Goal: Task Accomplishment & Management: Complete application form

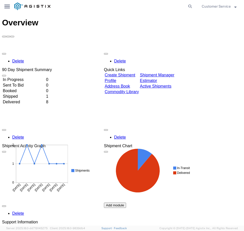
click at [133, 73] on link "Create Shipment" at bounding box center [119, 75] width 31 height 4
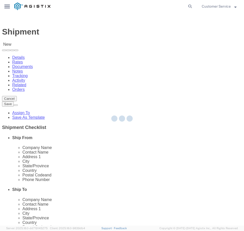
select select
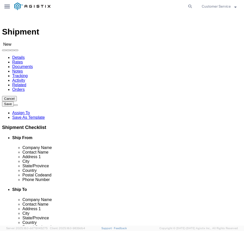
click select "Select PG&E Trenton Corp"
select select "102843"
click select "Select PG&E Trenton Corp"
select select
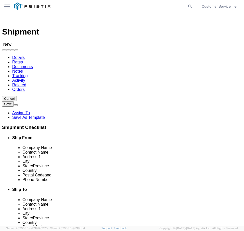
click select "Select PG&E Trenton Corp"
select select "9596"
click select "Select PG&E Trenton Corp"
select select "PURCHORD"
select select
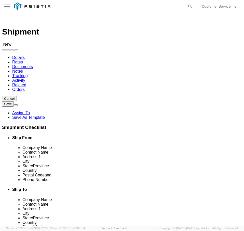
select select
click select "Select All Others [GEOGRAPHIC_DATA] [GEOGRAPHIC_DATA] [GEOGRAPHIC_DATA] [GEOGRA…"
select select "19740"
click select "Select All Others [GEOGRAPHIC_DATA] [GEOGRAPHIC_DATA] [GEOGRAPHIC_DATA] [GEOGRA…"
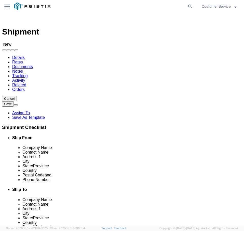
type input "t"
type input "7"
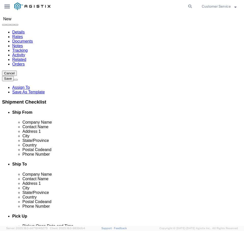
click select "Select All Others [GEOGRAPHIC_DATA] [GEOGRAPHIC_DATA] [GEOGRAPHIC_DATA] [GEOGRA…"
click select "Select PG&E Trenton Corp"
select select "102843"
click select "Select PG&E Trenton Corp"
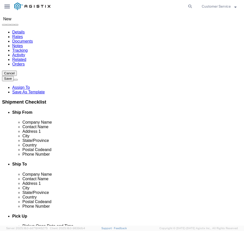
select select "CUSTREF"
select select
click select "Select [PERSON_NAME][GEOGRAPHIC_DATA]"
select select "35814"
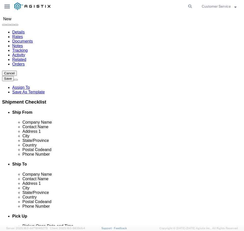
click select "Select [PERSON_NAME][GEOGRAPHIC_DATA]"
click div "Account Select PG&E Trenton Corp Location Select [PERSON_NAME][GEOGRAPHIC_DATA]"
type input "7323"
click select "Select PG&E Trenton Corp"
select select "9596"
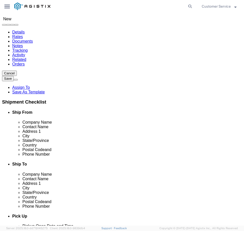
click select "Select PG&E Trenton Corp"
select select "PURCHORD"
select select
click select "Select All Others [GEOGRAPHIC_DATA] [GEOGRAPHIC_DATA] [GEOGRAPHIC_DATA] [GEOGRA…"
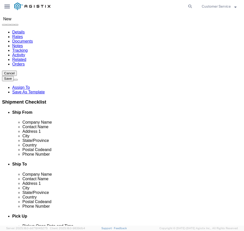
select select "19740"
click select "Select All Others [GEOGRAPHIC_DATA] [GEOGRAPHIC_DATA] [GEOGRAPHIC_DATA] [GEOGRA…"
click div "Customer Information Account Select PG&E [GEOGRAPHIC_DATA] Corp Location Select…"
type input "t"
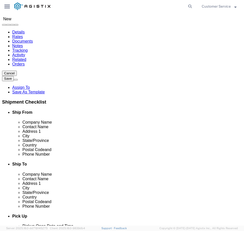
click span
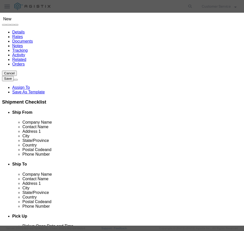
click input "text"
drag, startPoint x: 94, startPoint y: 56, endPoint x: 56, endPoint y: 51, distance: 38.4
click div "Search by Address Book Name City Company Name Contact Name Country CustomerAlia…"
type input "7232"
click select "Search by Address Book Name City Company Name Contact Name Country CustomerAlia…"
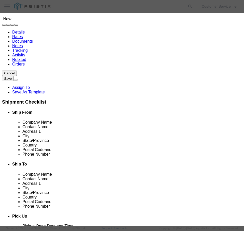
select select "companyName"
click select "Search by Address Book Name City Company Name Contact Name Country CustomerAlia…"
type input "trenton"
click icon "button"
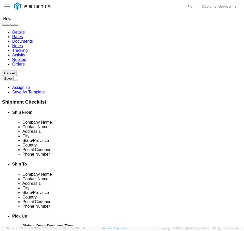
click select "Select PG&E Trenton Corp"
select select "102843"
click select "Select PG&E Trenton Corp"
select select "CUSTREF"
select select
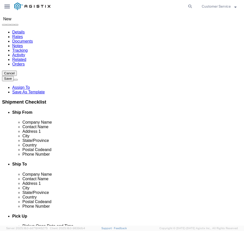
select select
click select "Select [PERSON_NAME][GEOGRAPHIC_DATA]"
select select "35814"
click select "Select [PERSON_NAME][GEOGRAPHIC_DATA]"
click input "text"
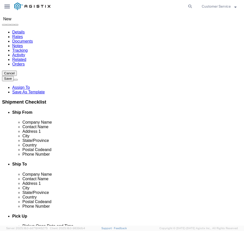
type input "Tre"
click input "text"
click select "Select PG&E Trenton Corp"
select select "9596"
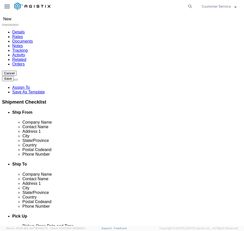
click select "Select PG&E Trenton Corp"
select select "PURCHORD"
select select
click select "Select All Others [GEOGRAPHIC_DATA] [GEOGRAPHIC_DATA] [GEOGRAPHIC_DATA] [GEOGRA…"
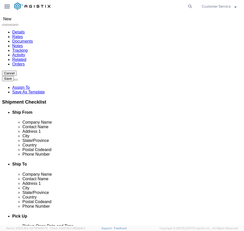
click select "Select All Others [GEOGRAPHIC_DATA] [GEOGRAPHIC_DATA] [GEOGRAPHIC_DATA] [GEOGRA…"
select select "19740"
click select "Select All Others [GEOGRAPHIC_DATA] [GEOGRAPHIC_DATA] [GEOGRAPHIC_DATA] [GEOGRA…"
select select "MYPROFILE"
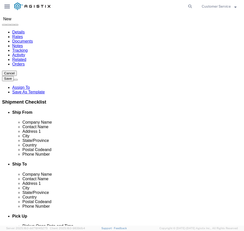
type input "Trenton Corp"
type input "Customer Service"
type input "[STREET_ADDRESS][PERSON_NAME]"
type input "[PERSON_NAME][GEOGRAPHIC_DATA]"
type input "48103"
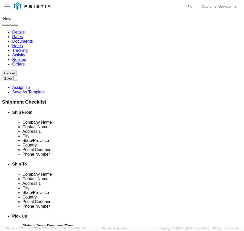
type input "[PHONE_NUMBER]"
type input "[EMAIL_ADDRESS][DOMAIN_NAME]"
checkbox input "true"
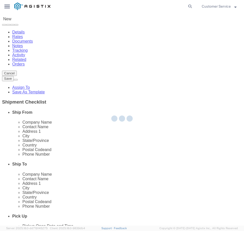
select select "MI"
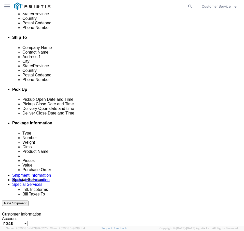
scroll to position [153, 0]
type input "fremont"
select select "19740"
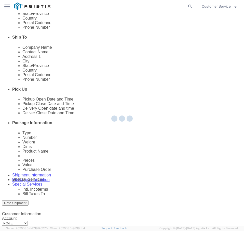
type input "PG&E"
type input "[STREET_ADDRESS][PERSON_NAME]"
type input "Fremont"
type input "94538"
select select "CA"
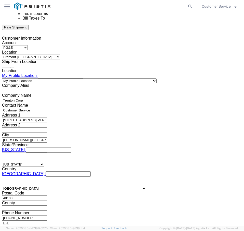
scroll to position [330, 0]
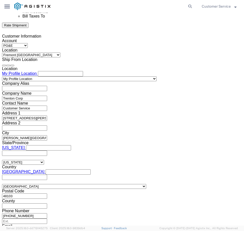
click div "[DATE] 1:00 PM"
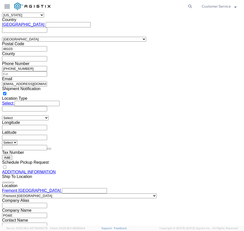
type input "3:00 PM"
click button "Apply"
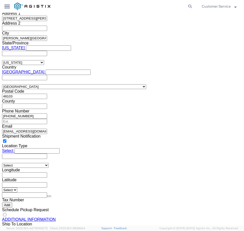
scroll to position [427, 0]
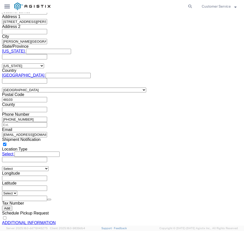
click div
click input "4:00 PM"
type input "9:00 PM"
click button "Apply"
click div
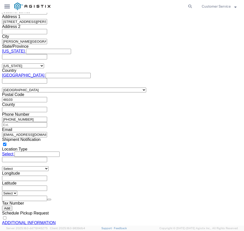
scroll to position [430, 0]
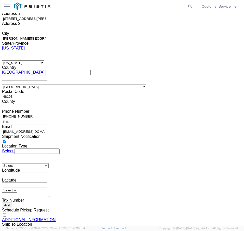
click button "Apply"
click div "[DATE] 10:00 PM"
click input "10:00 PM"
type input "4:00 PM"
click button "Apply"
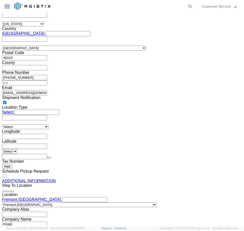
scroll to position [481, 0]
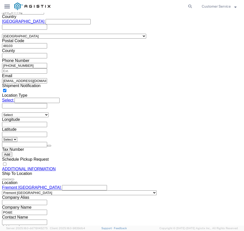
click input "text"
drag, startPoint x: 104, startPoint y: 116, endPoint x: 95, endPoint y: 116, distance: 8.9
click input "US1013433P"
type input "US1013433P"
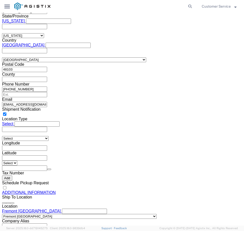
scroll to position [502, 0]
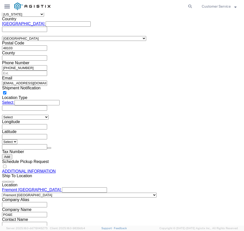
drag, startPoint x: 67, startPoint y: 127, endPoint x: 65, endPoint y: 125, distance: 3.4
click select "Select Account Type Activity ID Airline Appointment Number ASN Batch Request # …"
select select "SHIPMENTIDNUM"
click select "Select Account Type Activity ID Airline Appointment Number ASN Batch Request # …"
click input "text"
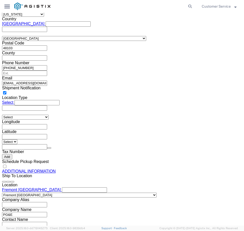
type input "SO74483/SH74483"
click div "Select Account Type Activity ID Airline Appointment Number ASN Batch Request # …"
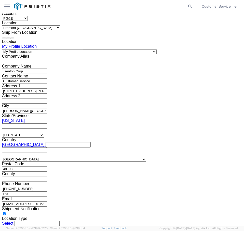
scroll to position [534, 0]
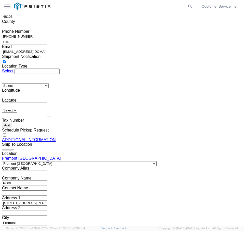
click input "US1013433P"
drag, startPoint x: 116, startPoint y: 83, endPoint x: 60, endPoint y: 80, distance: 55.7
click div "Select Account Type Activity ID Airline Appointment Number ASN Batch Request # …"
click input "US1013433P"
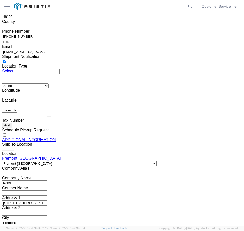
drag, startPoint x: 94, startPoint y: 83, endPoint x: 83, endPoint y: 83, distance: 11.2
click div "Select Account Type Activity ID Airline Appointment Number ASN Batch Request # …"
drag, startPoint x: 114, startPoint y: 83, endPoint x: 57, endPoint y: 83, distance: 57.4
click div "Select Account Type Activity ID Airline Appointment Number ASN Batch Request # …"
click input "References / Purchase Order: This field is required."
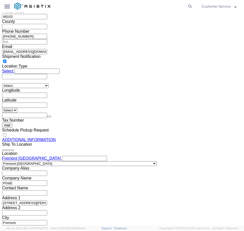
type input "1013433PO"
click div "Shipment Information Package Information Special Services Please fix the follow…"
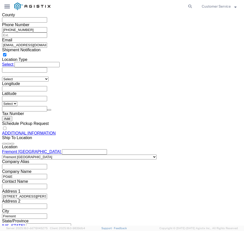
scroll to position [542, 0]
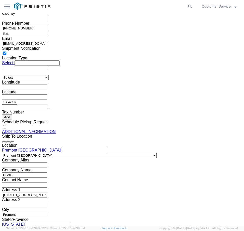
click select "Select Air Less than Truckload Multi-Leg Ocean Freight Rail Small Parcel Truckl…"
select select "LTL"
click select "Select Air Less than Truckload Multi-Leg Ocean Freight Rail Small Parcel Truckl…"
click input "text"
click td "11"
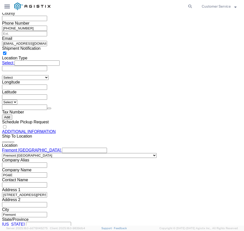
type input "[DATE]"
click input "text"
click select "Select Air Less than Truckload Multi-Leg Ocean Freight Rail Small Parcel Truckl…"
select select
click select "Select Air Less than Truckload Multi-Leg Ocean Freight Rail Small Parcel Truckl…"
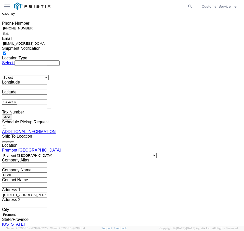
click input "[DATE]"
click div "Shipment Information Package Information Special Services Please fix the follow…"
click button "Continue"
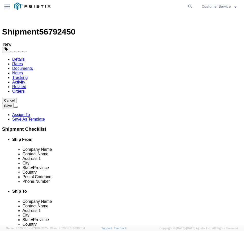
click select "Select Bulk Bundle(s) Cardboard Box(es) Carton(s) Crate(s) Drum(s) (Fiberboard)…"
select select "PSST"
click select "Select Bulk Bundle(s) Cardboard Box(es) Carton(s) Crate(s) Drum(s) (Fiberboard)…"
click input "text"
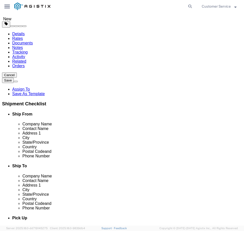
click input "Length : This field is required."
type input "50"
type input "40"
type input "15"
type input "347"
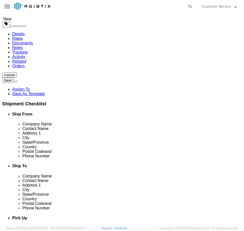
click div "347 Select kgs lbs"
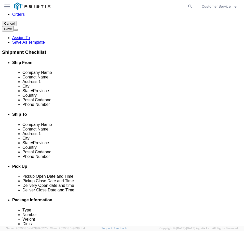
scroll to position [84, 0]
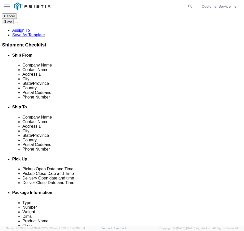
click link "Add Content"
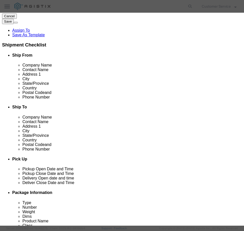
click input "text"
type input "Coating"
click button "Commodity library"
click input "text"
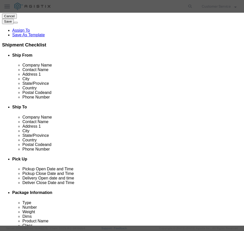
type input "coating material"
click icon "button"
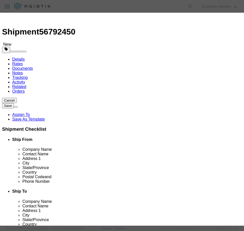
click select "Select 50 55 60 65 70 85 92.5 100 125 175 250 300 400"
click button "button"
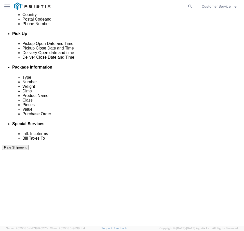
scroll to position [135, 0]
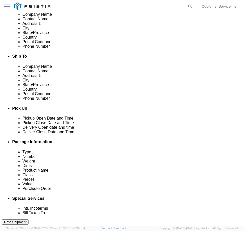
click span "Product Name"
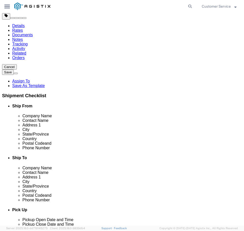
click span "button"
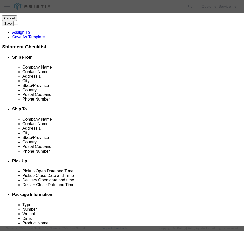
scroll to position [84, 0]
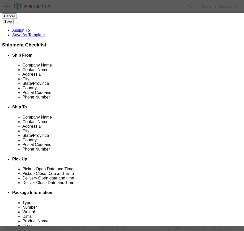
click button "Close"
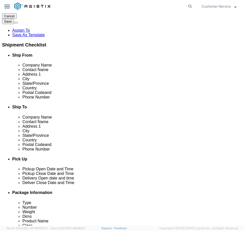
click link "Add Content"
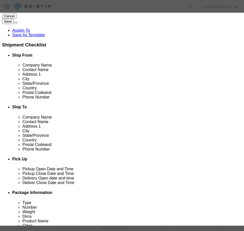
click input "text"
type input "Coating Material"
click td "Name: COATING MATERIAL CREA"
select select
select select "USD"
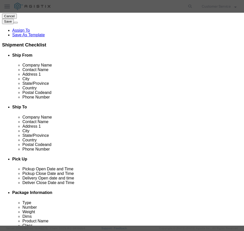
type input "COATING MATERIAL CREA"
type input "D790666"
type input "COATING MATERIAL CREA"
click input "text"
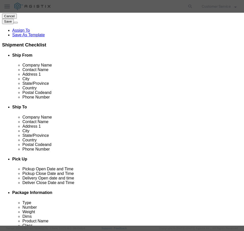
type input "12"
click select "Select Bag Barrels 100Board Feet Bottle Box Blister Pack Carats Can Capsule Car…"
select select "CASE"
click select "Select Bag Barrels 100Board Feet Bottle Box Blister Pack Carats Can Capsule Car…"
click input "text"
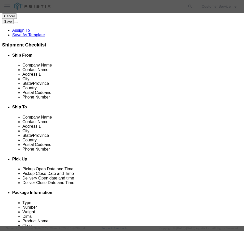
click input "text"
type input "27918"
click select "Select 50 55 60 65 70 85 92.5 100 125 175 250 300 400"
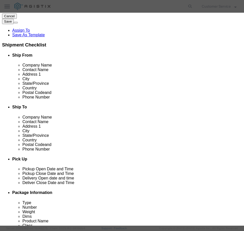
select select "70"
click select "Select 50 55 60 65 70 85 92.5 100 125 175 250 300 400"
click input "text"
type input "49260-09"
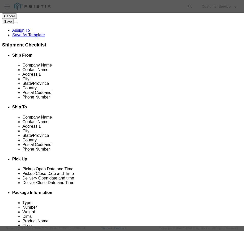
click button "Save & Close"
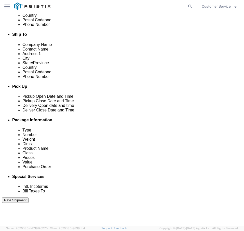
scroll to position [186, 0]
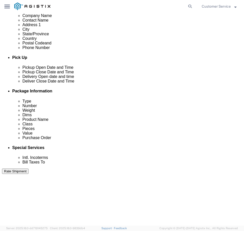
click link "Add Content"
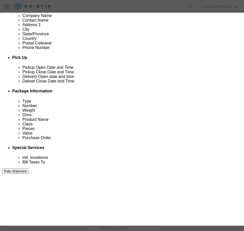
scroll to position [25, 0]
click button "Close"
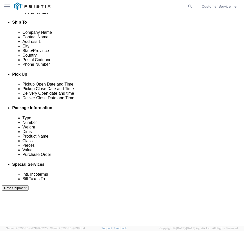
scroll to position [161, 0]
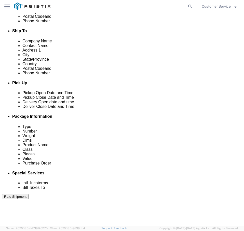
click div "Cancel Save Assign To Save As Template Shipment Checklist Ship From Company Nam…"
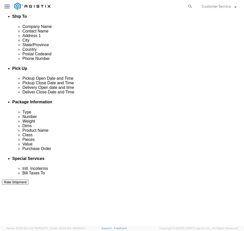
scroll to position [203, 0]
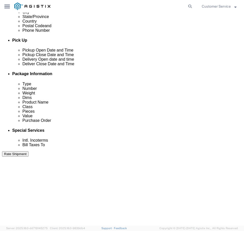
click icon
click dd "12.00 Case"
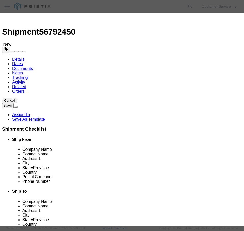
scroll to position [0, 0]
click button "Save & Close"
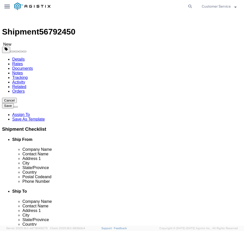
click label "References / Purchase Order: Please enter a valid number."
click input "1013433PO"
click icon
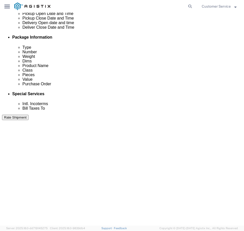
click input "Ship To Location / Contact Name : This field is required."
paste input "[PERSON_NAME]"
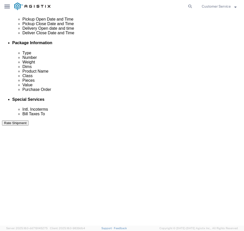
type input "[PERSON_NAME]"
click input "Ship To Location / Phone Number : This field is required."
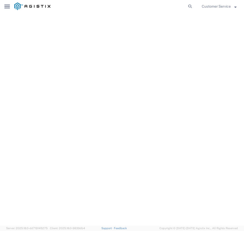
scroll to position [542, 0]
type input "7077478420"
click button "Continue"
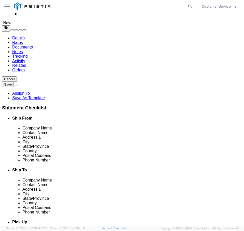
scroll to position [0, 0]
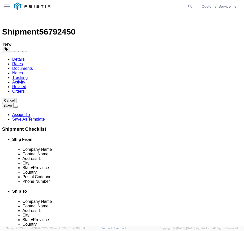
click div "Please fix the following errors References / Purchase Order: Please enter a val…"
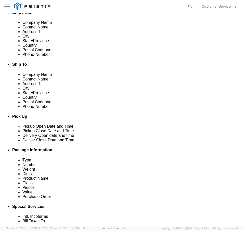
scroll to position [25, 0]
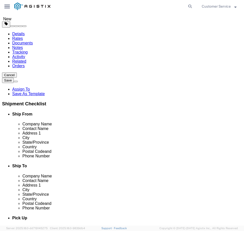
click icon
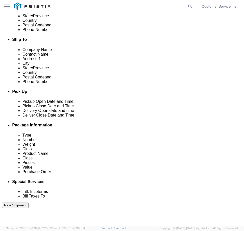
scroll to position [153, 0]
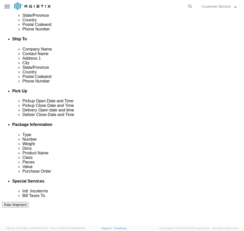
click link "ADDITIONAL INFORMATION"
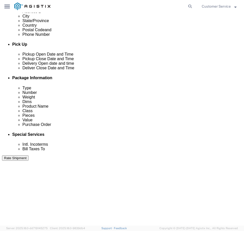
scroll to position [203, 0]
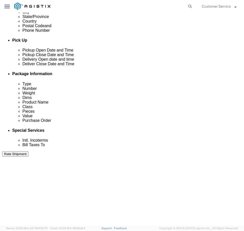
click input "checkbox"
checkbox input "true"
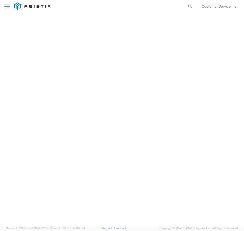
scroll to position [381, 0]
click link "ADDITIONAL INFORMATION"
click input "1013433PO"
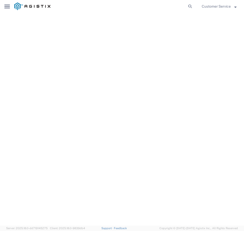
click select "Select Account Type Activity ID Airline Appointment Number ASN Batch Request # …"
click input "1013433PO"
drag, startPoint x: 117, startPoint y: 113, endPoint x: 62, endPoint y: 112, distance: 54.9
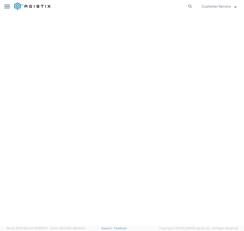
click div "Select Account Type Activity ID Airline Appointment Number ASN Batch Request # …"
paste input "US1013433P"
click div "Cancel Save Assign To Save As Template Shipment Checklist Ship From Company Nam…"
drag, startPoint x: 114, startPoint y: 75, endPoint x: 88, endPoint y: 81, distance: 27.2
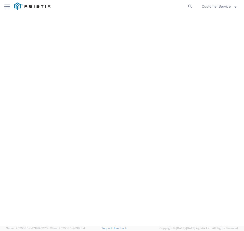
click div "Select Account Type Activity ID Airline Appointment Number ASN Batch Request # …"
click input "US1013433P"
click div "Cancel Save Assign To Save As Template Shipment Checklist Ship From Company Nam…"
click button "Continue"
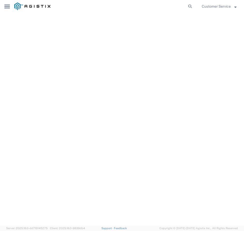
click button "Rate Shipment"
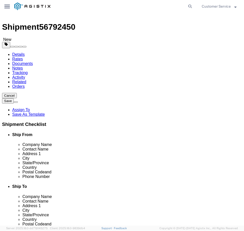
scroll to position [0, 0]
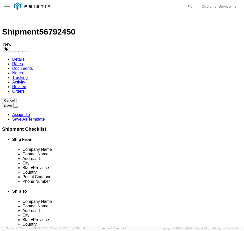
click icon
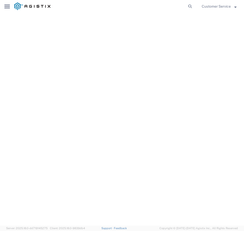
scroll to position [585, 0]
click input "US1013433"
drag, startPoint x: 120, startPoint y: 79, endPoint x: 64, endPoint y: 79, distance: 55.9
click div "Select Account Type Activity ID Airline Appointment Number ASN Batch Request # …"
paste input "S100627614"
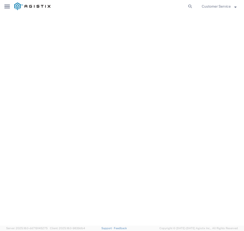
click div "Cancel Save Assign To Save As Template Shipment Checklist Ship From Company Nam…"
click input "S100627614"
click button "Continue"
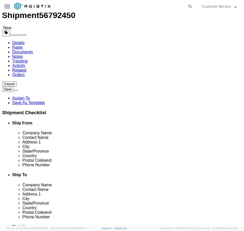
scroll to position [0, 0]
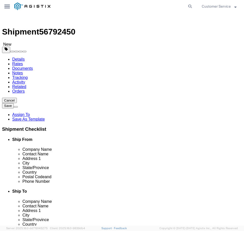
click icon
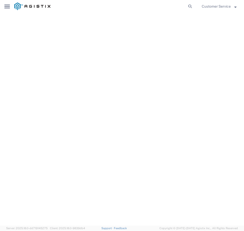
scroll to position [588, 0]
click input "S100627614"
drag, startPoint x: 114, startPoint y: 76, endPoint x: 53, endPoint y: 76, distance: 60.8
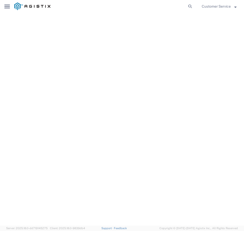
click div "Select Account Type Activity ID Airline Appointment Number ASN Batch Request # …"
type input "S100627614"
click select "Select Account Type Activity ID Airline Appointment Number ASN Batch Request # …"
click div
click select "Select Account Type Activity ID Airline Appointment Number ASN Batch Request # …"
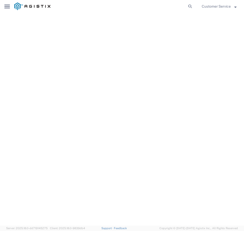
click select "Select Account Type Activity ID Airline Appointment Number ASN Batch Request # …"
select select "SALEORDR"
click select "Select Account Type Activity ID Airline Appointment Number ASN Batch Request # …"
click div "Select Account Type Activity ID Airline Appointment Number ASN Batch Request # …"
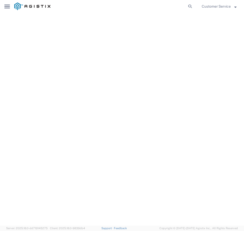
click button "Continue"
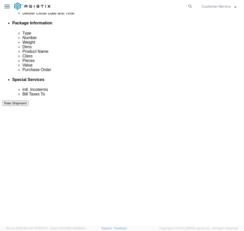
scroll to position [0, 0]
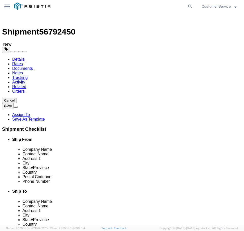
click icon
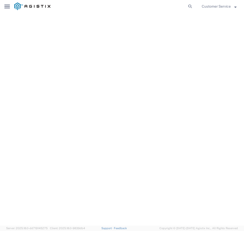
scroll to position [588, 0]
drag, startPoint x: 112, startPoint y: 74, endPoint x: 84, endPoint y: 75, distance: 28.5
click div "Select Account Type Activity ID Airline Appointment Number ASN Batch Request # …"
click input "References / Purchase Order: This field is required."
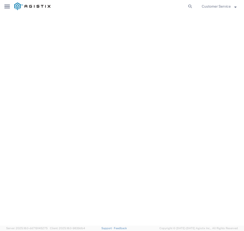
click button "Continue"
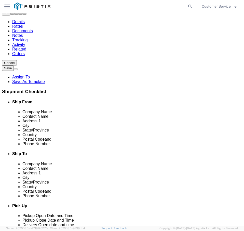
scroll to position [0, 0]
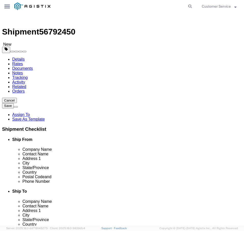
click icon
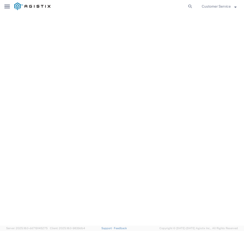
scroll to position [588, 0]
drag, startPoint x: 98, startPoint y: 74, endPoint x: 94, endPoint y: 75, distance: 3.8
click input "S100627614"
type input "S1OO627614"
click button "Continue"
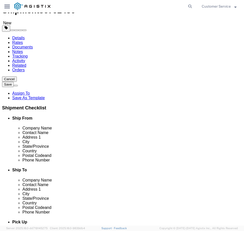
scroll to position [0, 0]
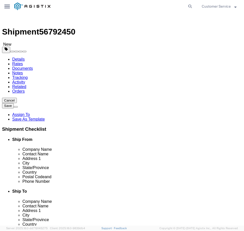
click icon
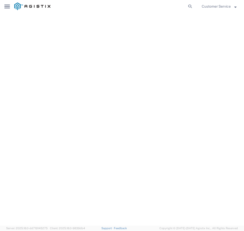
scroll to position [512, 0]
drag, startPoint x: 115, startPoint y: 151, endPoint x: 71, endPoint y: 151, distance: 44.2
click div "Select Account Type Activity ID Airline Appointment Number ASN Batch Request # …"
paste input "text"
click input "References / Purchase Order: This field is required."
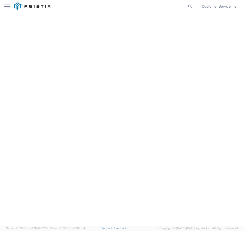
paste input "text"
click input "References / Purchase Order: This field is required."
type input "3501418196"
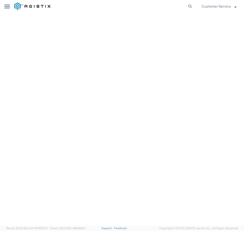
click button "Continue"
click button "Rate Shipment"
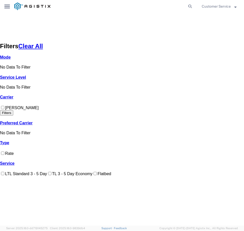
scroll to position [364, 0]
click at [20, 55] on div "Mode No Data To Filter" at bounding box center [55, 62] width 111 height 14
click at [11, 55] on icon at bounding box center [11, 57] width 0 height 4
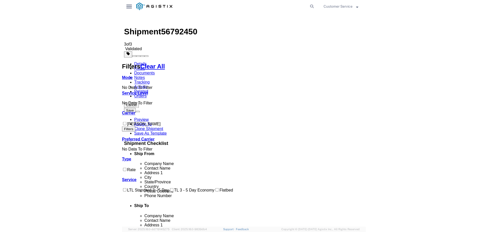
scroll to position [0, 0]
